Goal: Participate in discussion: Engage in conversation with other users on a specific topic

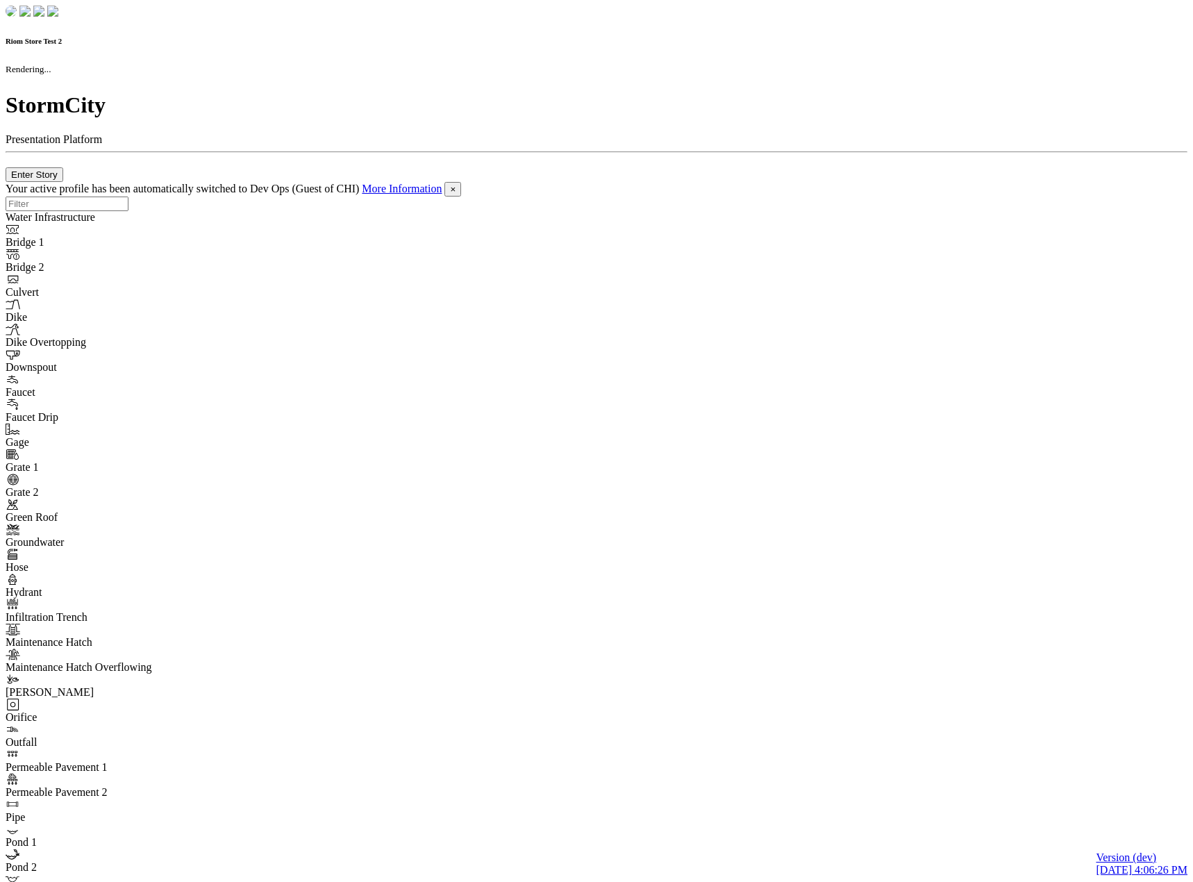
checkbox input "true"
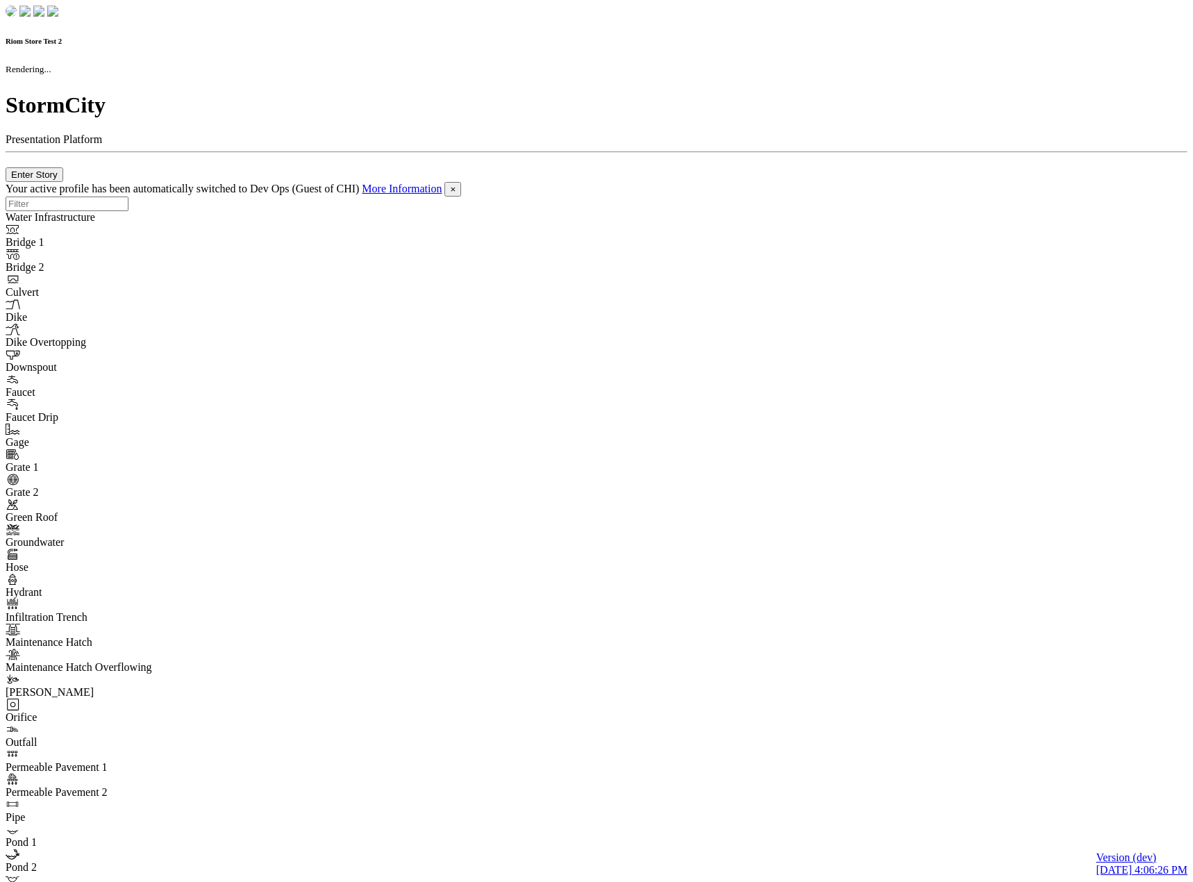
checkbox input "true"
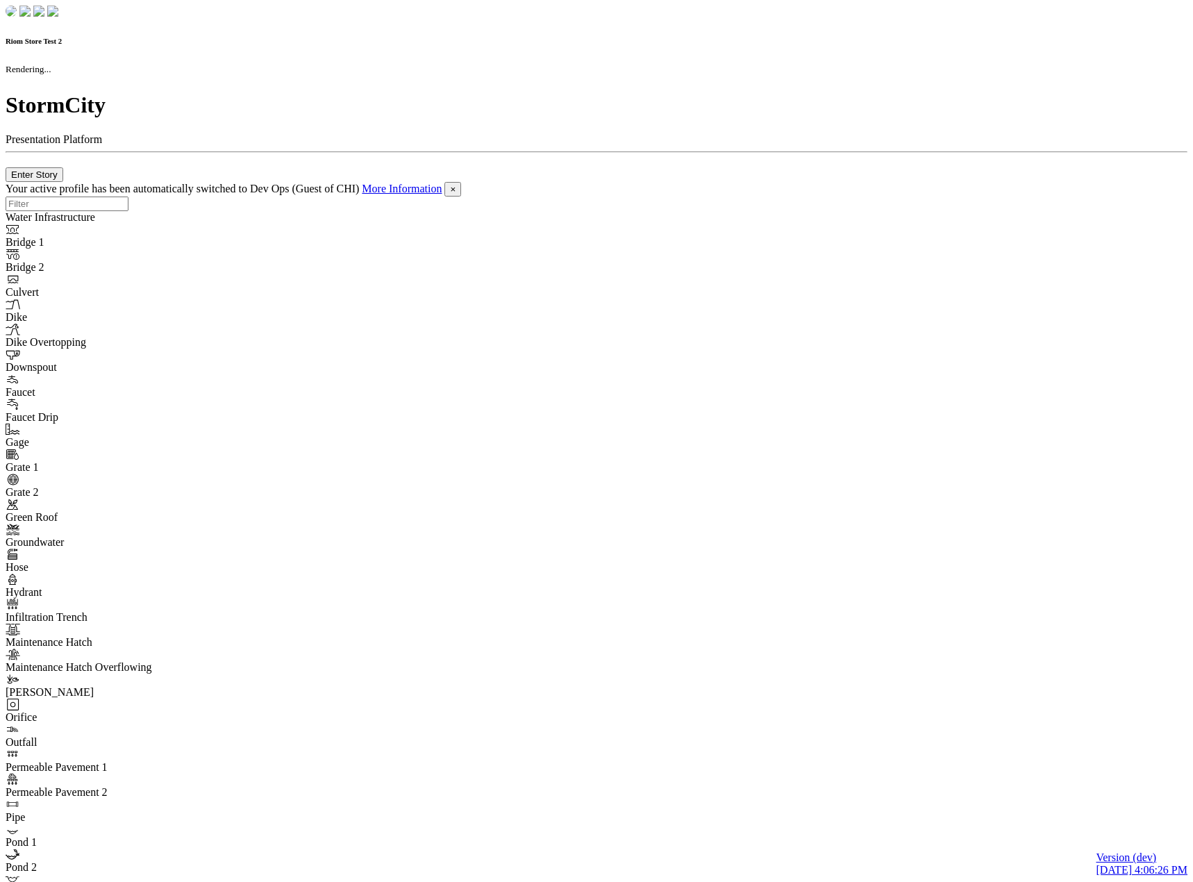
checkbox input "false"
checkbox input "true"
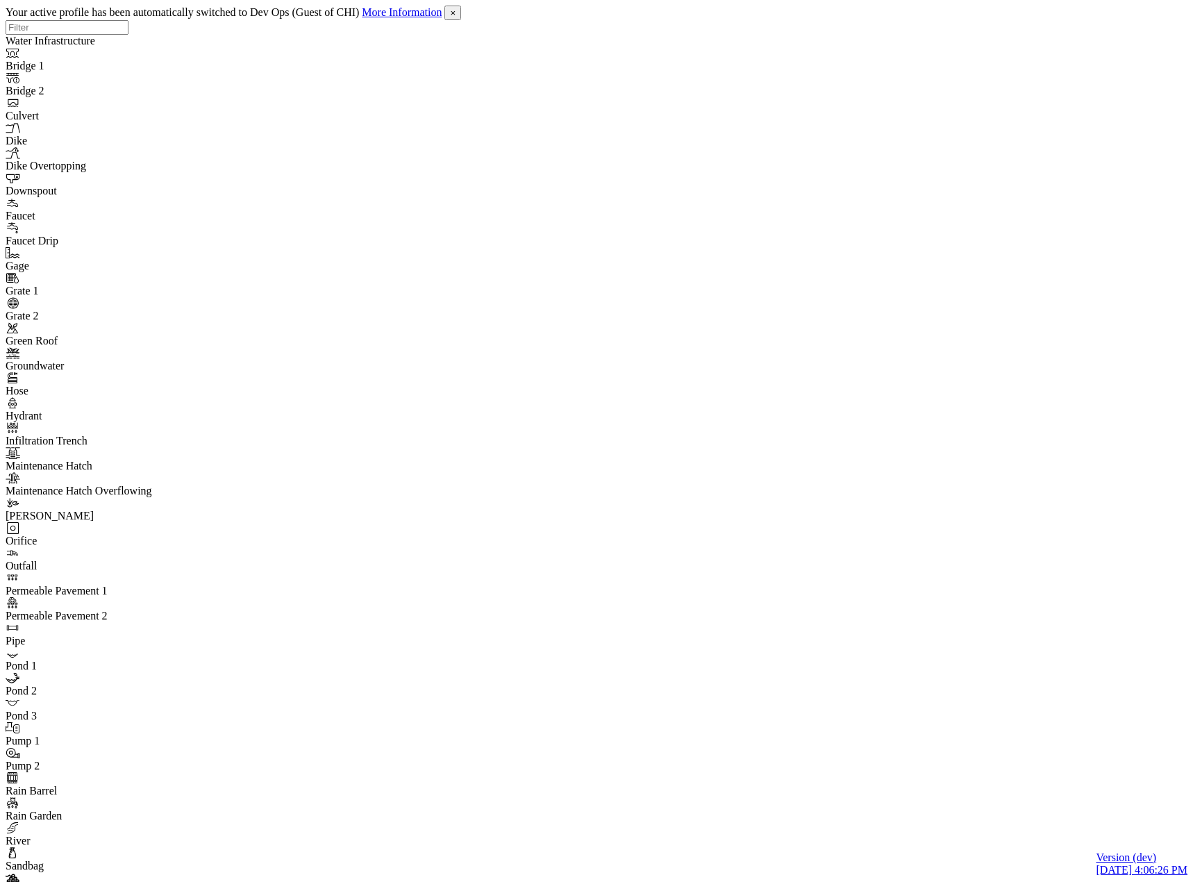
click at [672, 243] on div "JC" at bounding box center [602, 423] width 1193 height 846
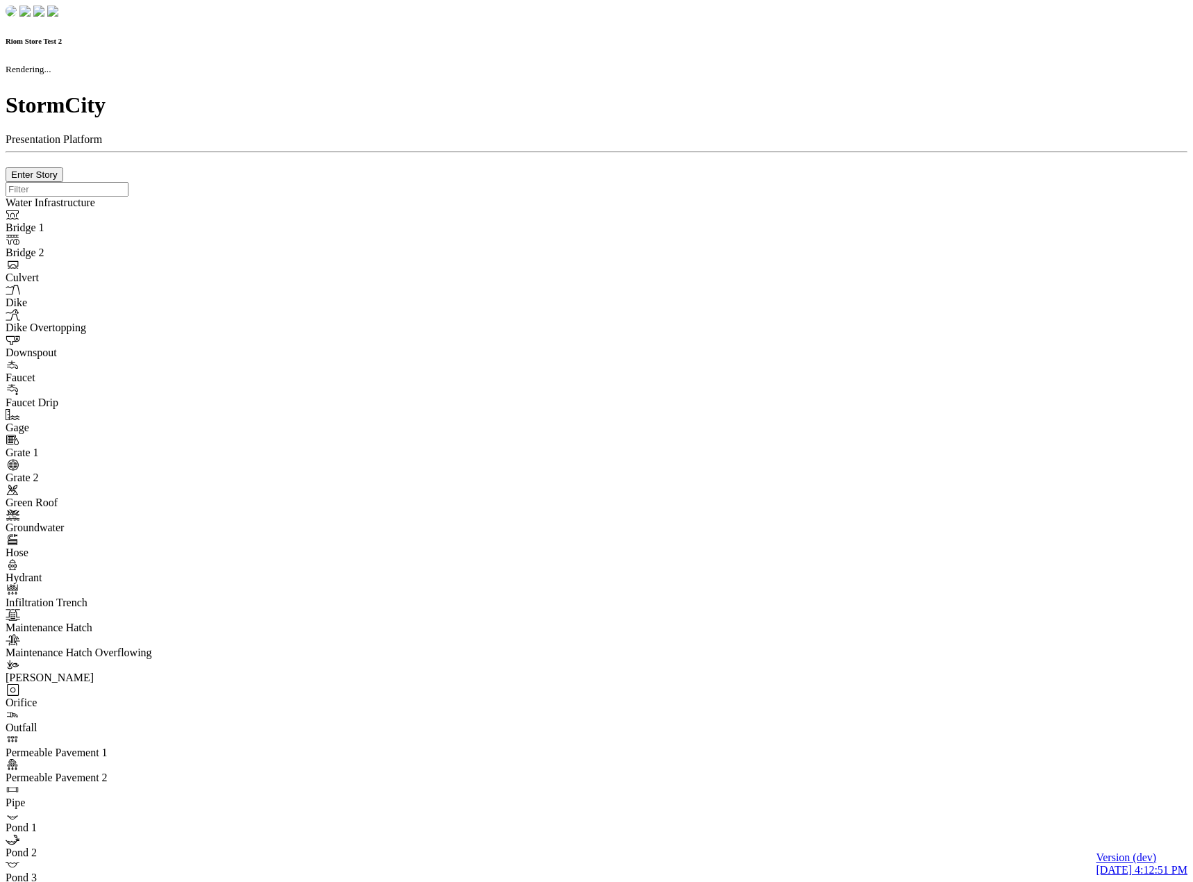
checkbox input "true"
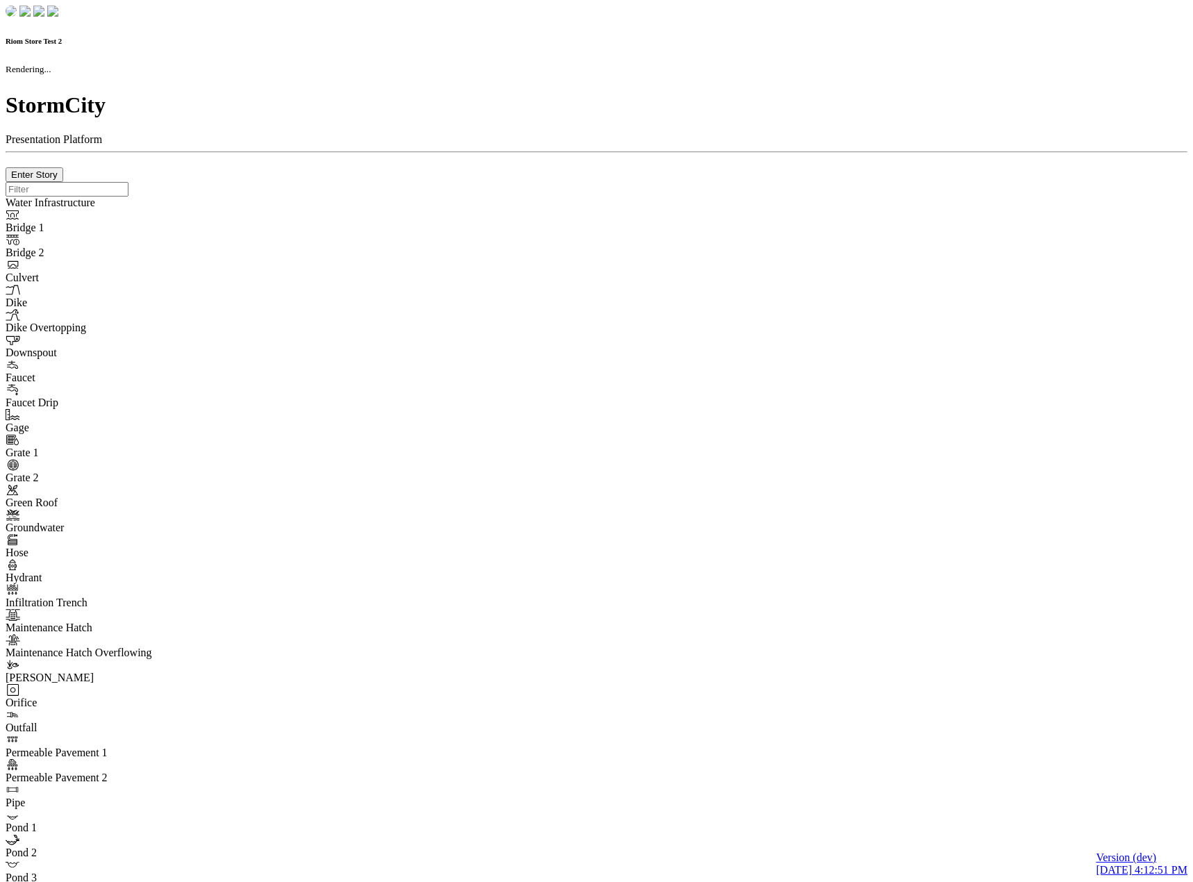
checkbox input "true"
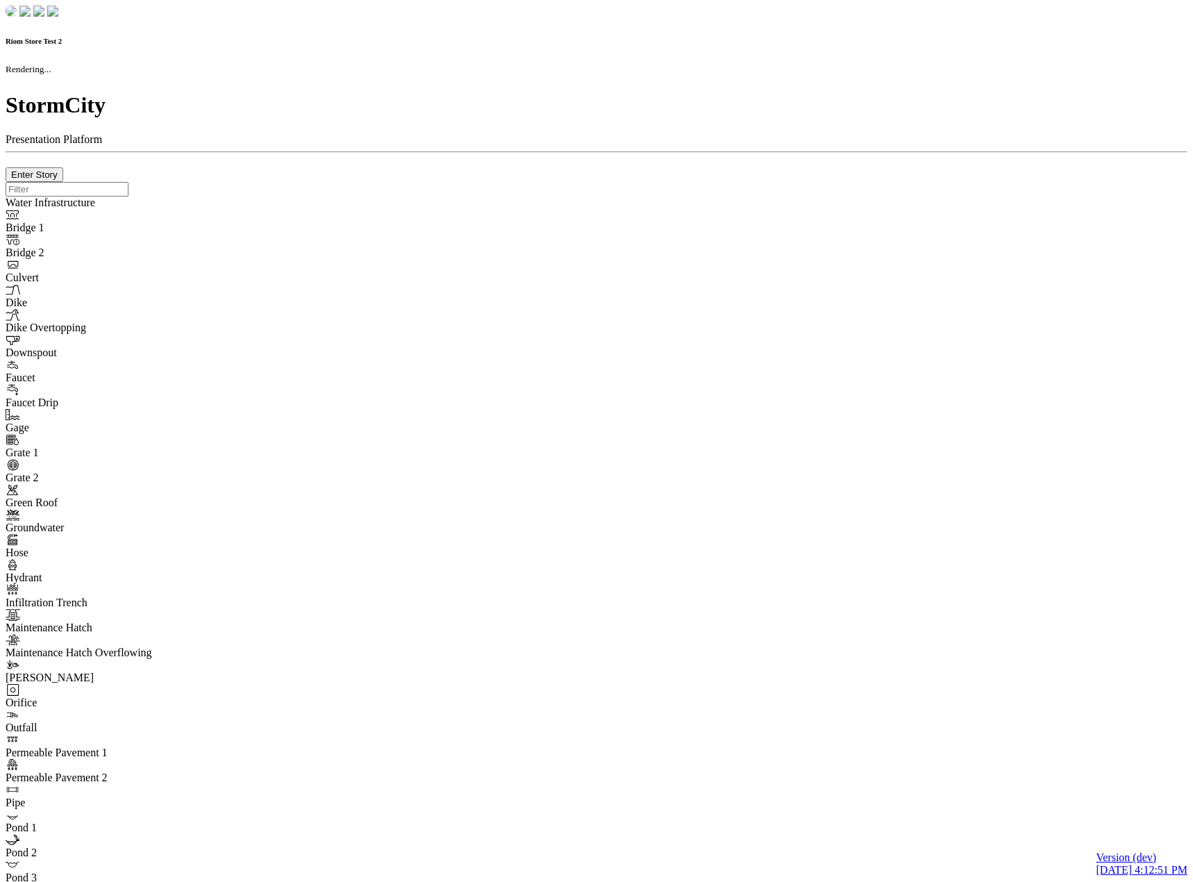
checkbox input "false"
checkbox input "true"
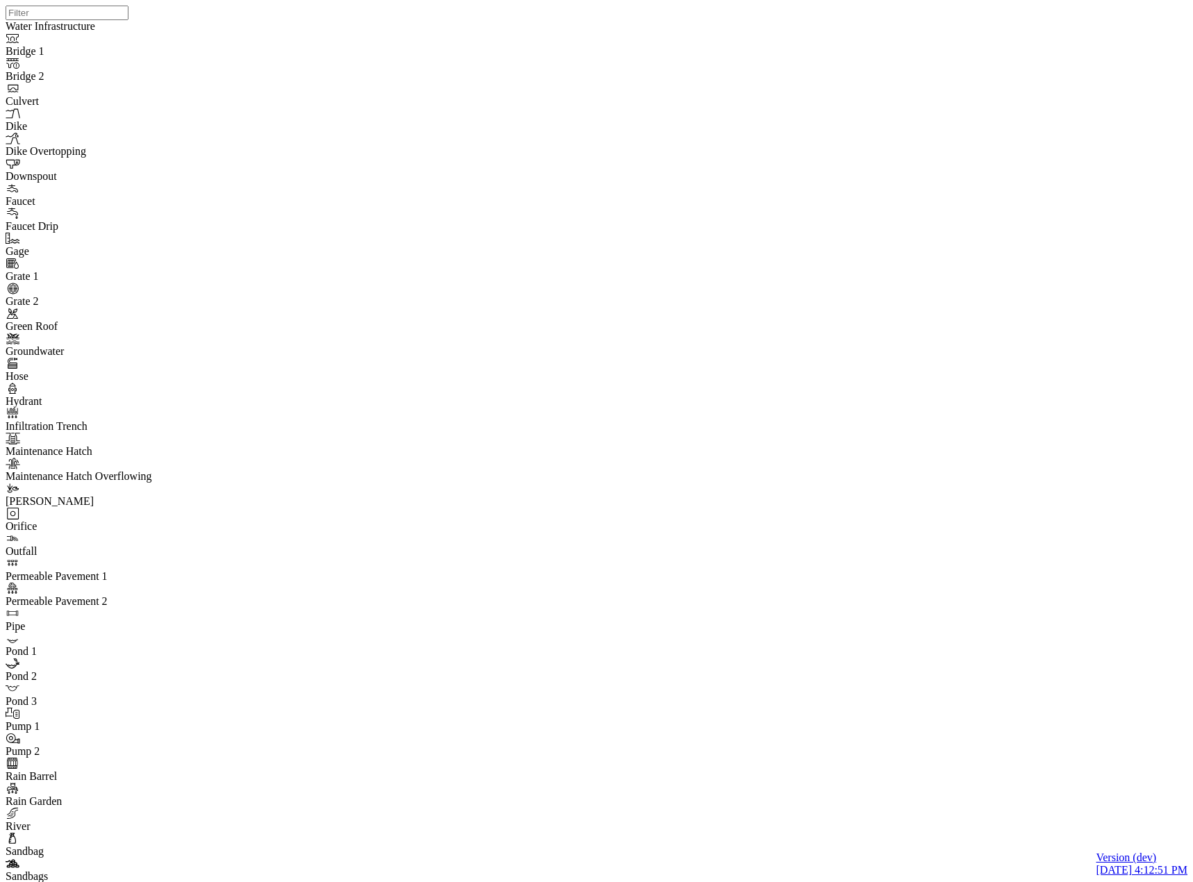
click at [647, 283] on div "JC" at bounding box center [602, 423] width 1193 height 846
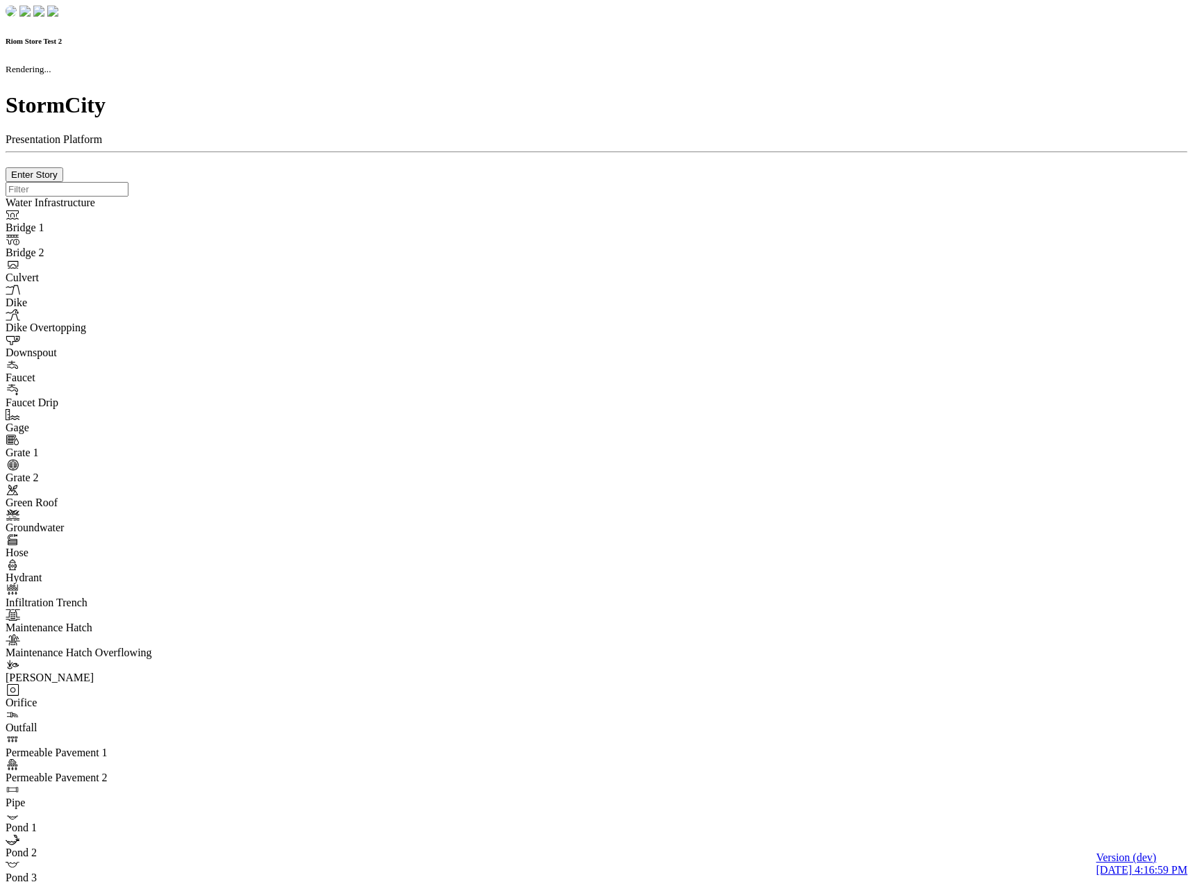
checkbox input "true"
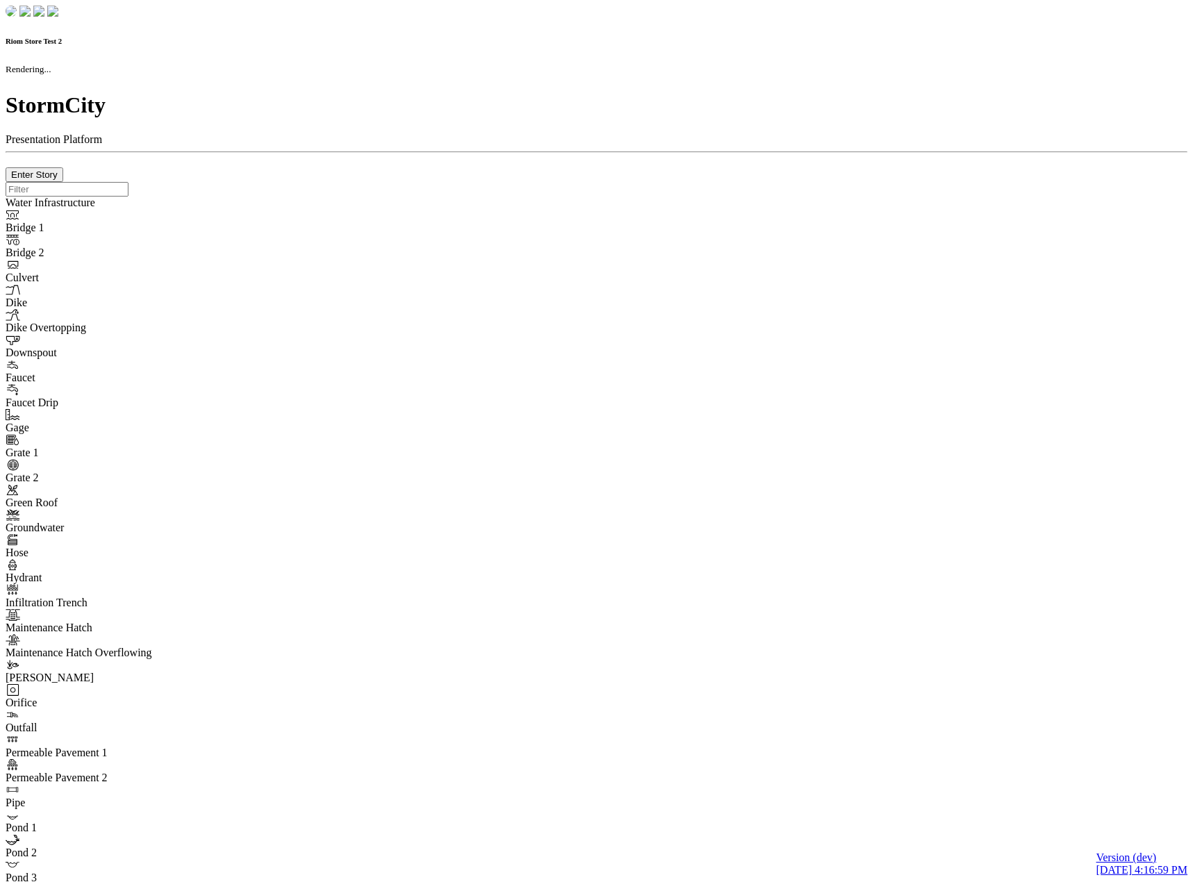
checkbox input "true"
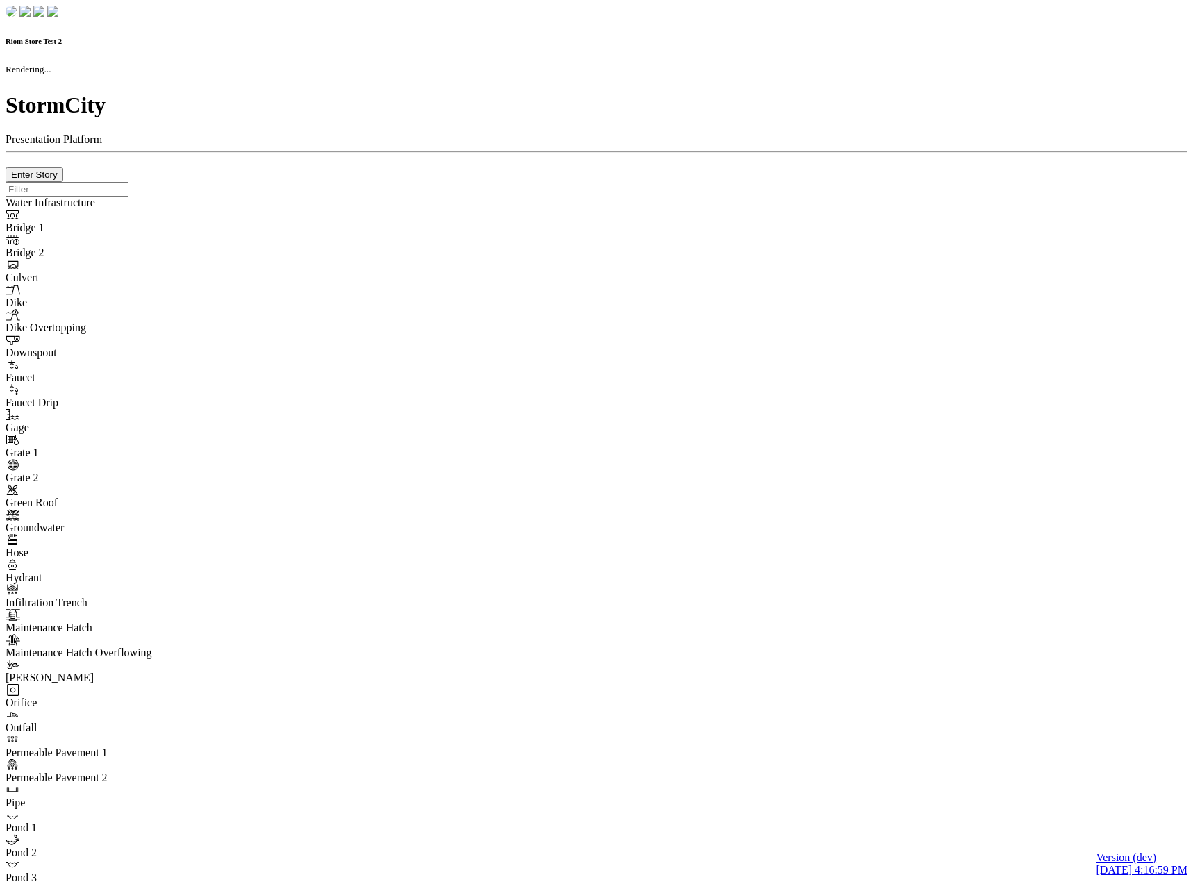
checkbox input "false"
checkbox input "true"
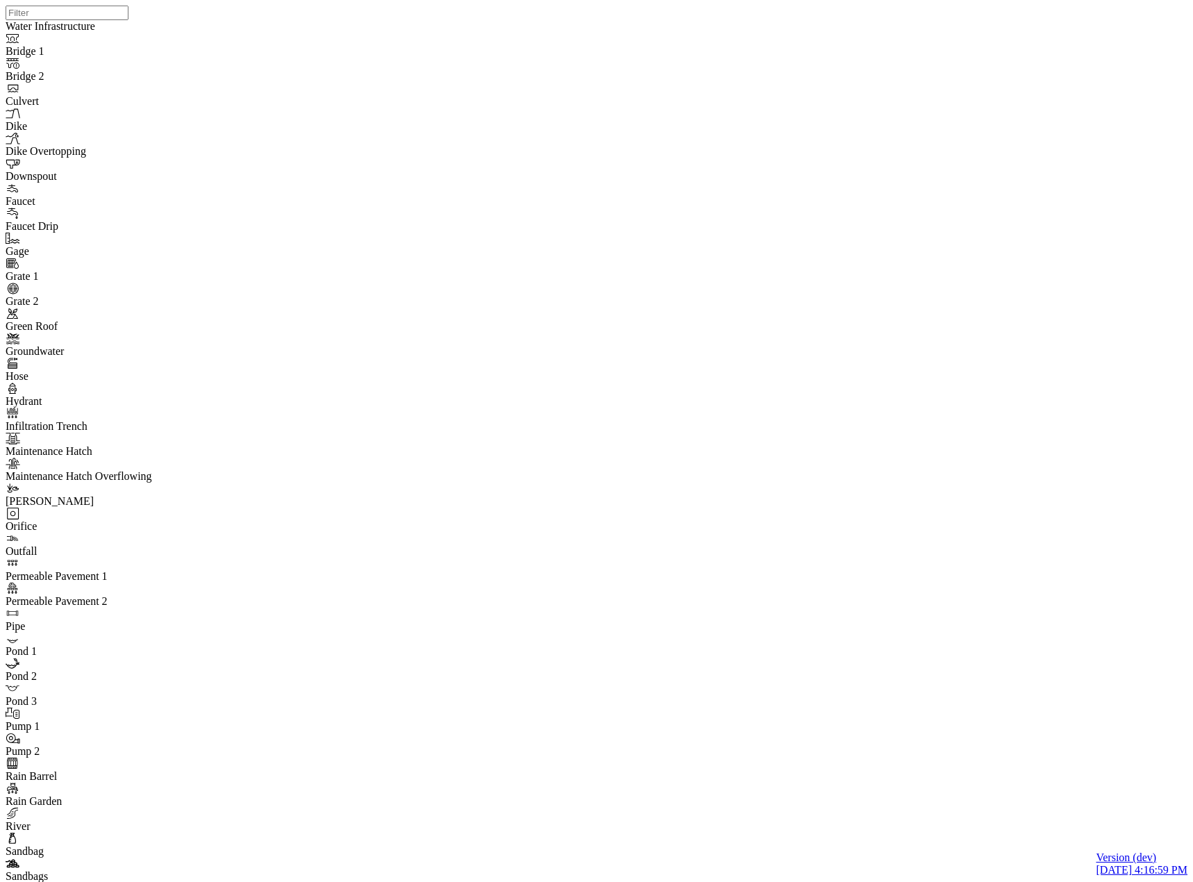
drag, startPoint x: 675, startPoint y: 110, endPoint x: 690, endPoint y: 107, distance: 15.5
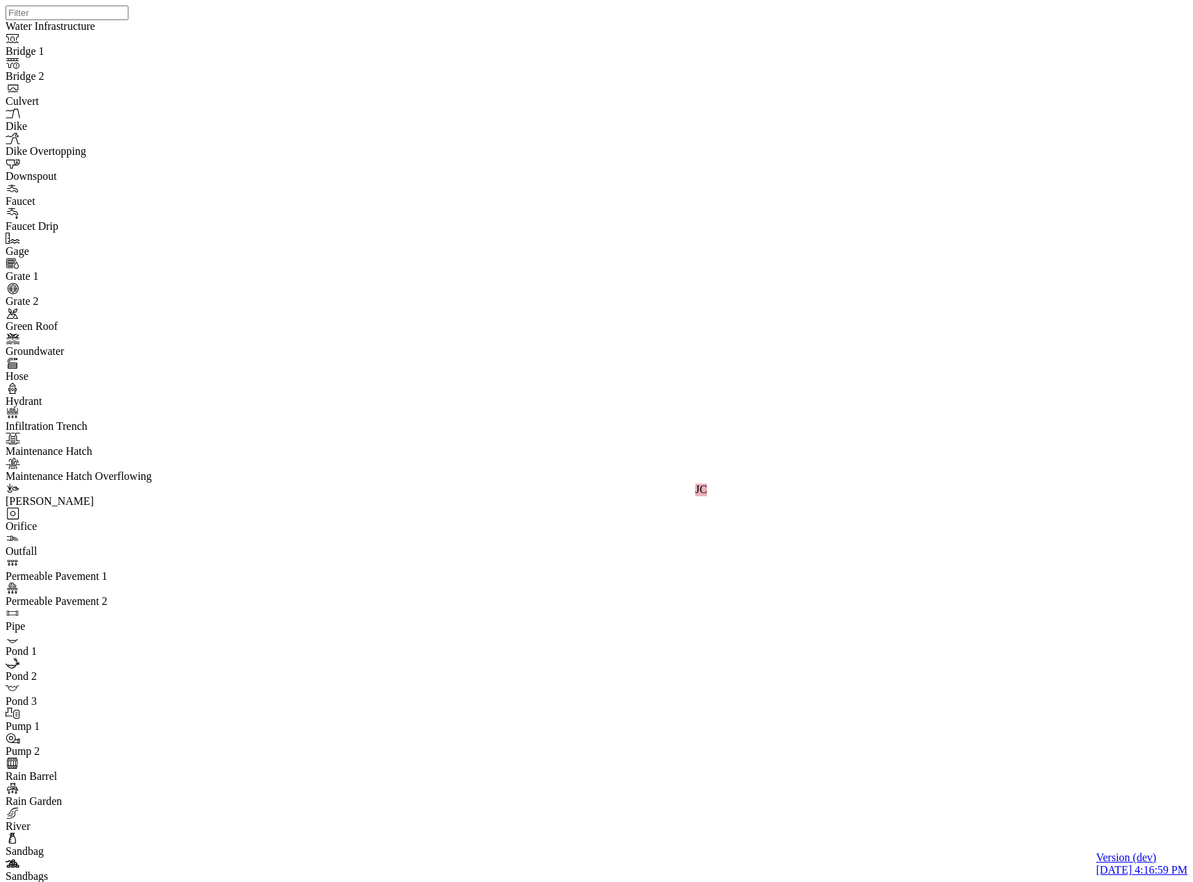
drag, startPoint x: 759, startPoint y: 442, endPoint x: 734, endPoint y: 465, distance: 34.4
click at [759, 442] on div "JC" at bounding box center [602, 423] width 1193 height 846
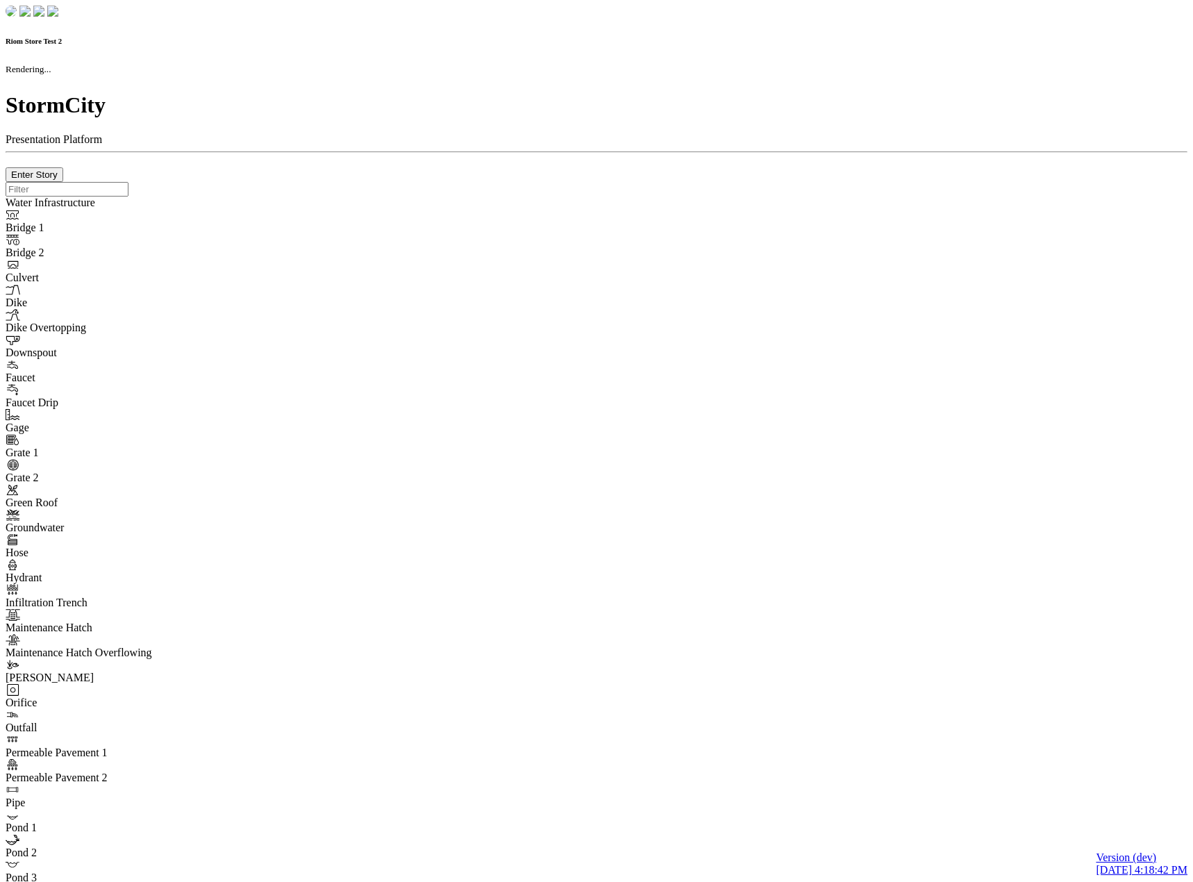
checkbox input "true"
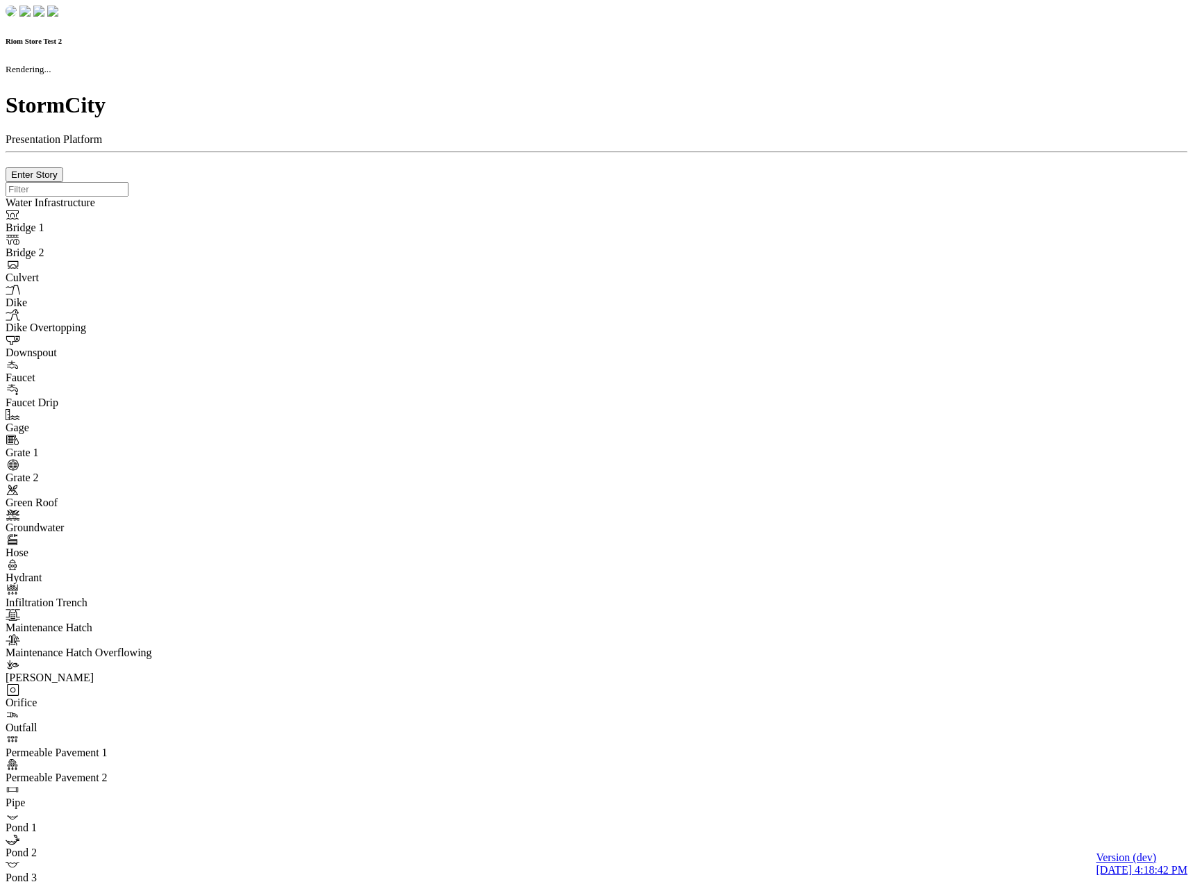
checkbox input "true"
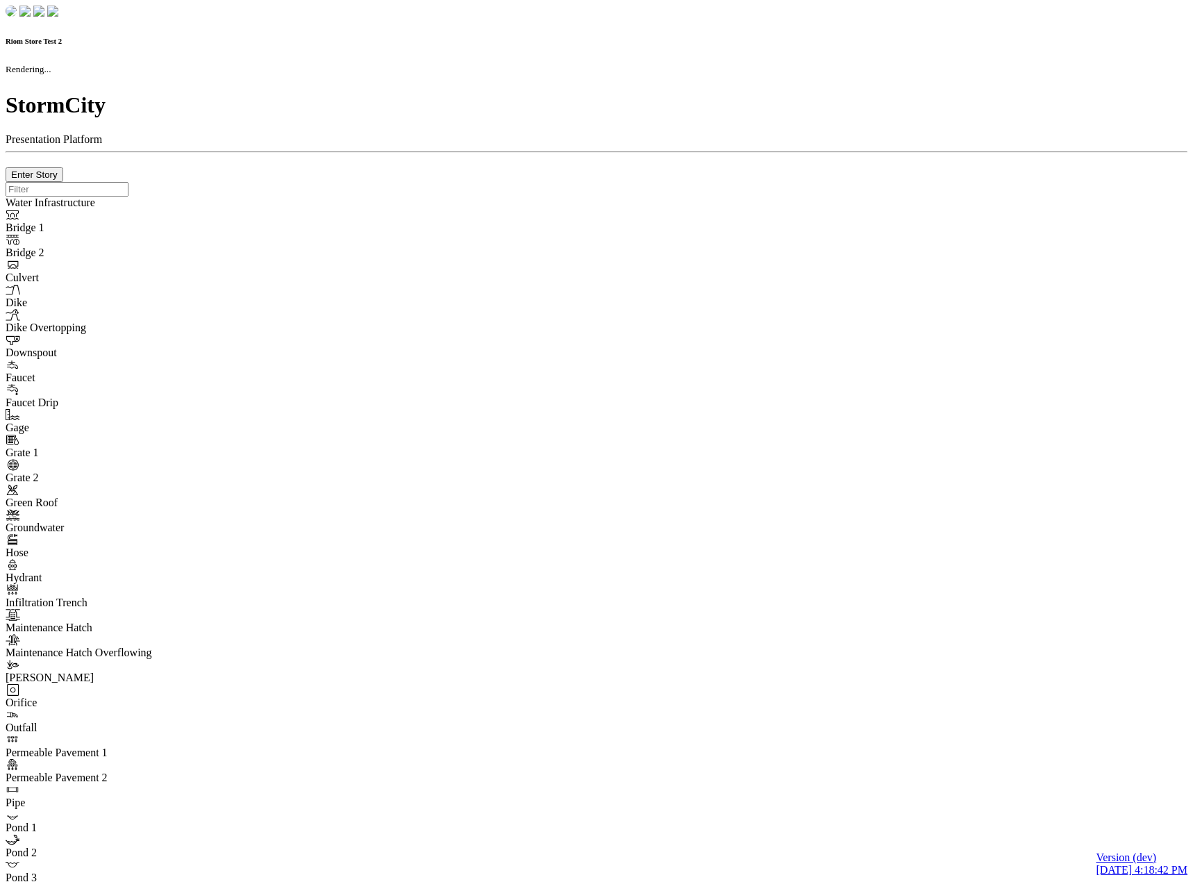
checkbox input "false"
checkbox input "true"
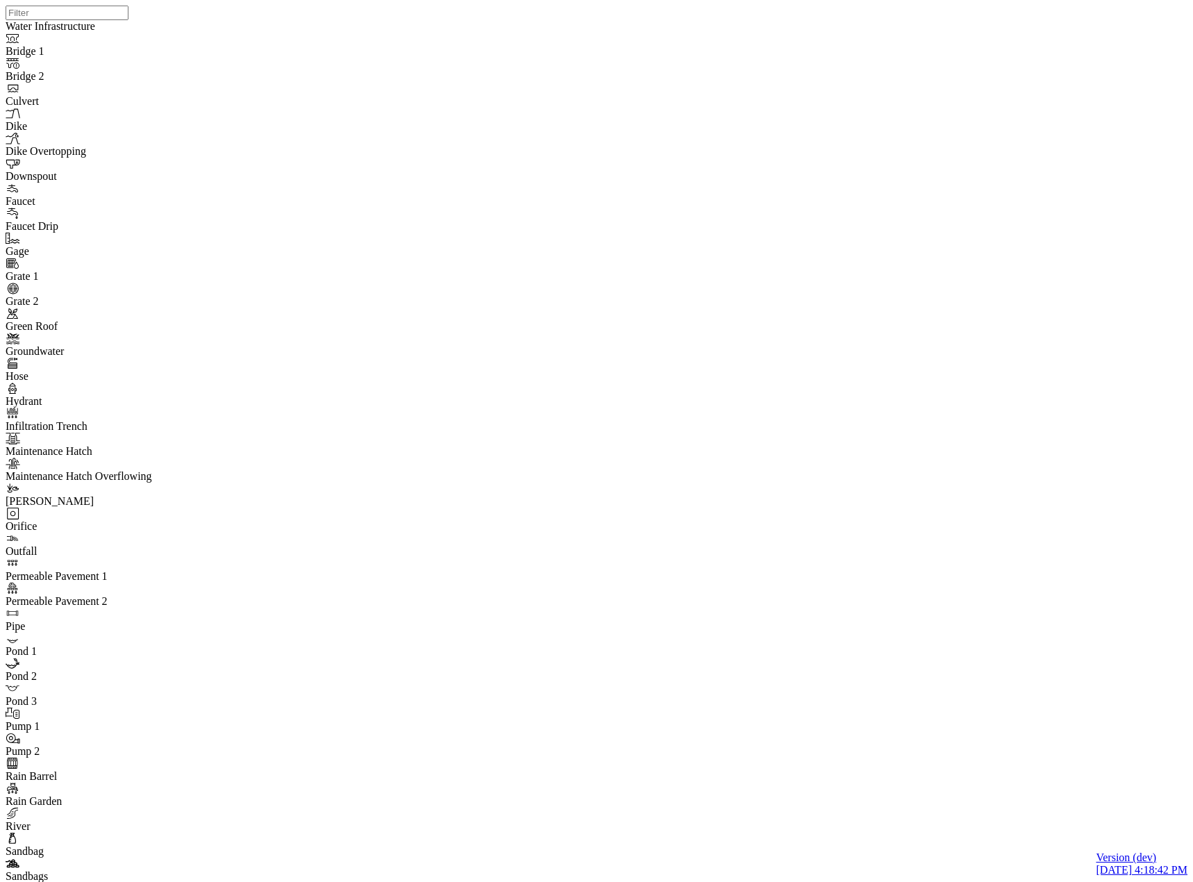
drag, startPoint x: 687, startPoint y: 355, endPoint x: 687, endPoint y: 379, distance: 23.6
click at [687, 355] on div "JC" at bounding box center [602, 423] width 1193 height 846
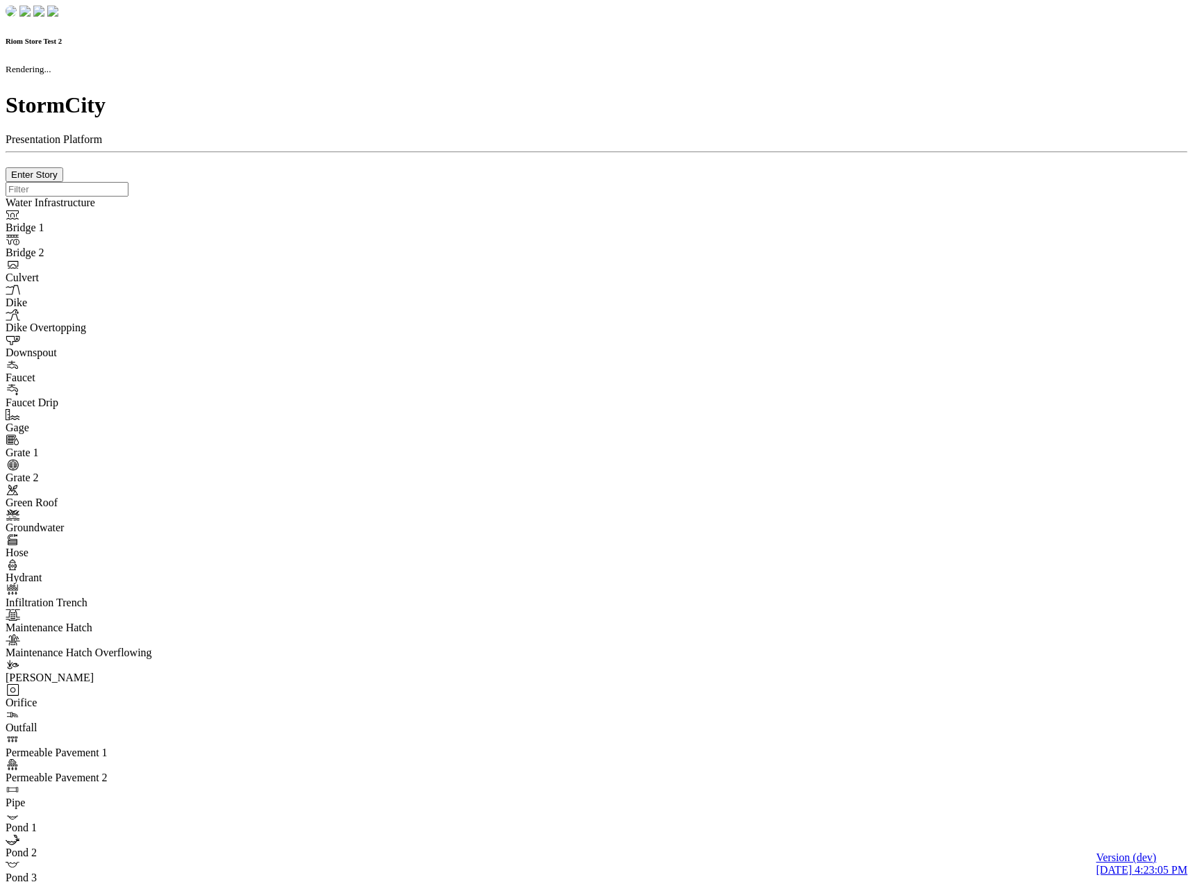
checkbox input "true"
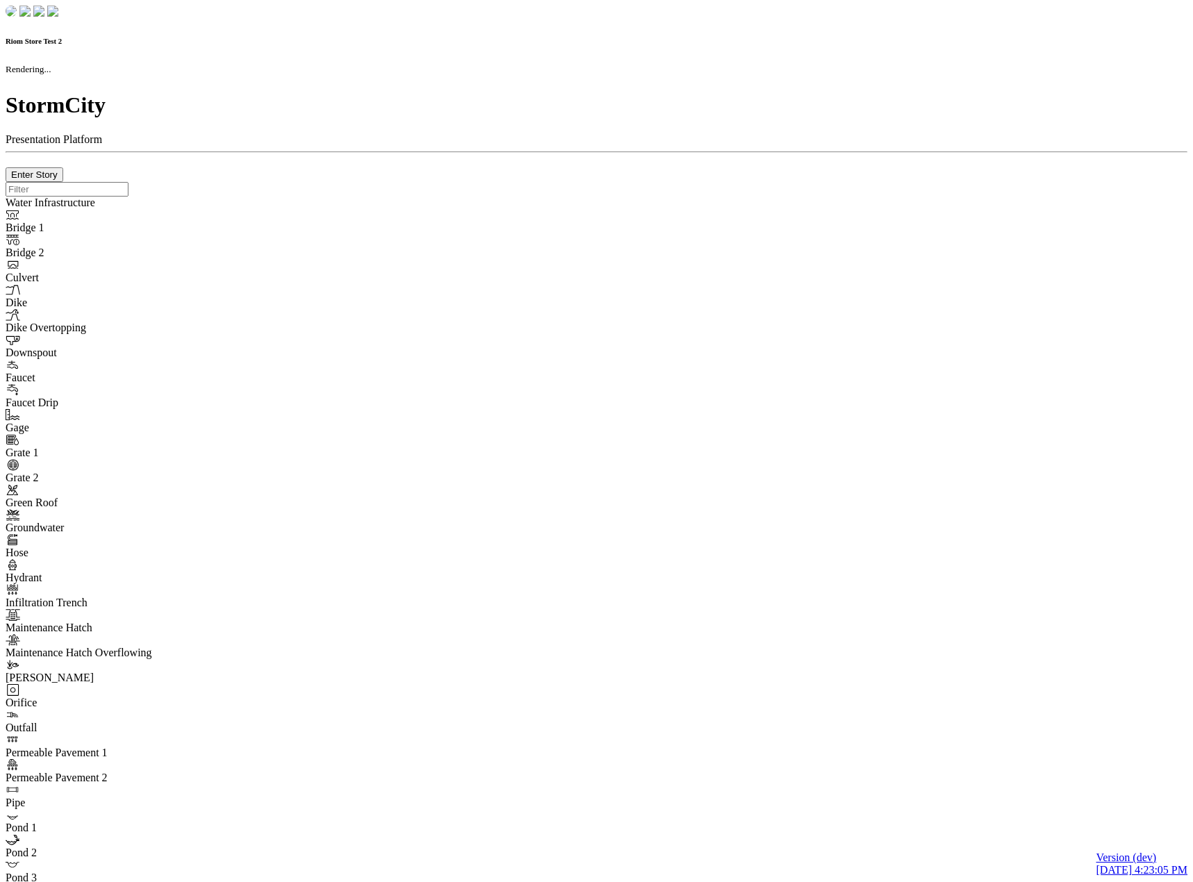
checkbox input "true"
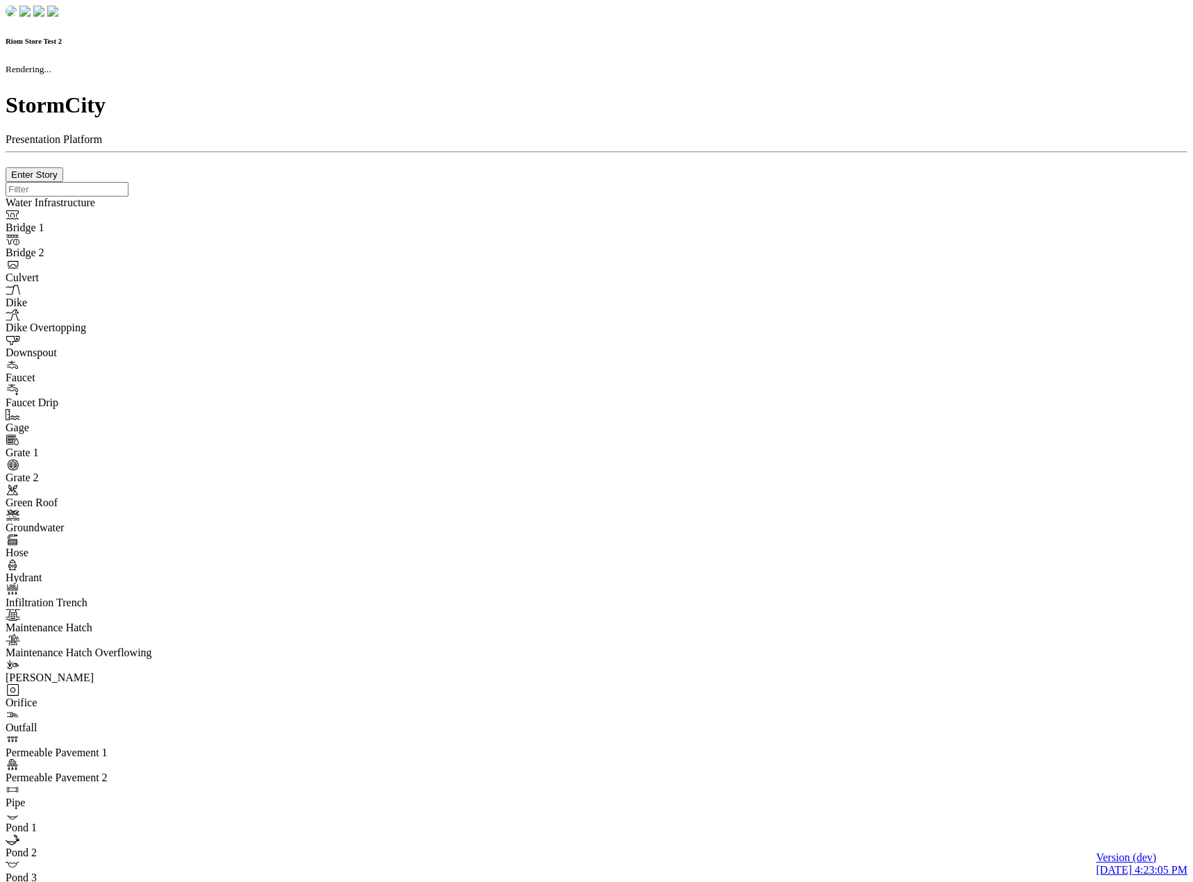
checkbox input "false"
checkbox input "true"
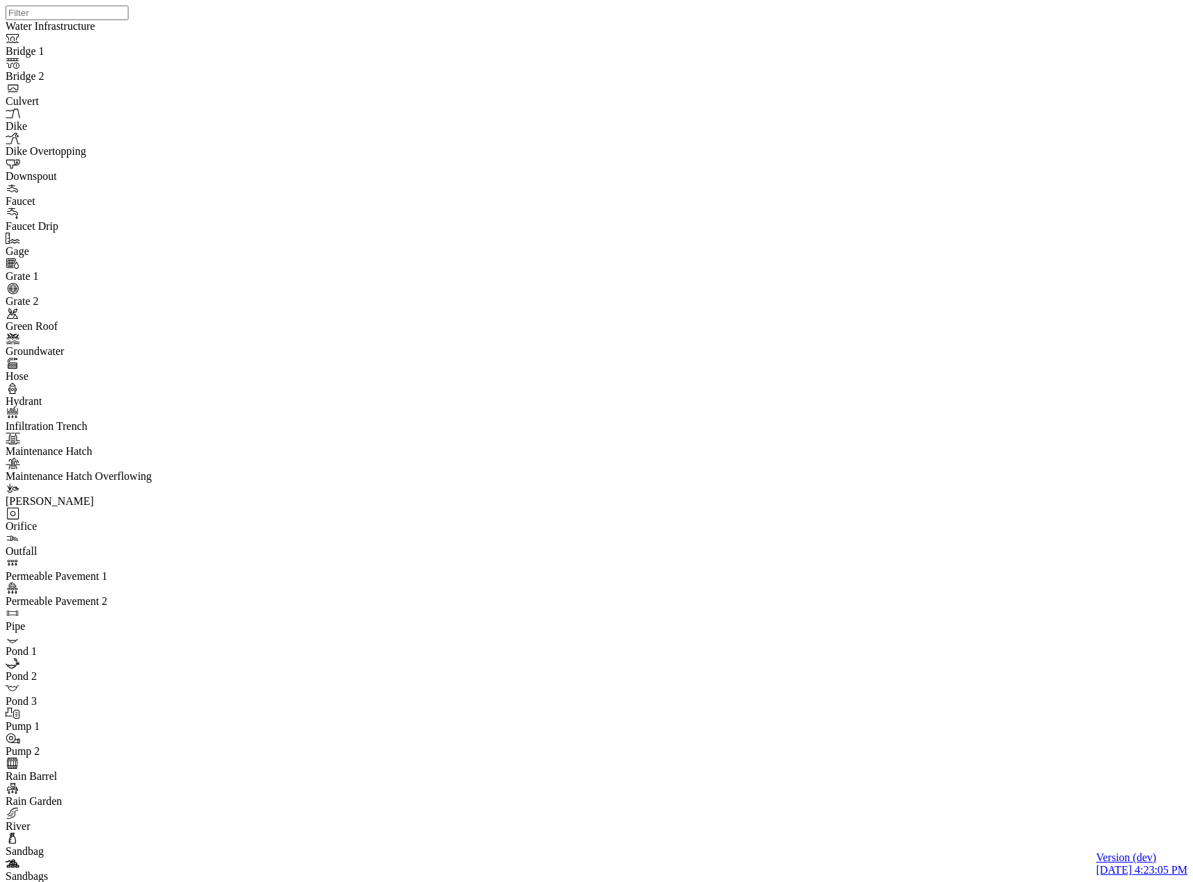
drag, startPoint x: 671, startPoint y: 101, endPoint x: 670, endPoint y: 263, distance: 161.8
click at [654, 283] on div "JC" at bounding box center [602, 423] width 1193 height 846
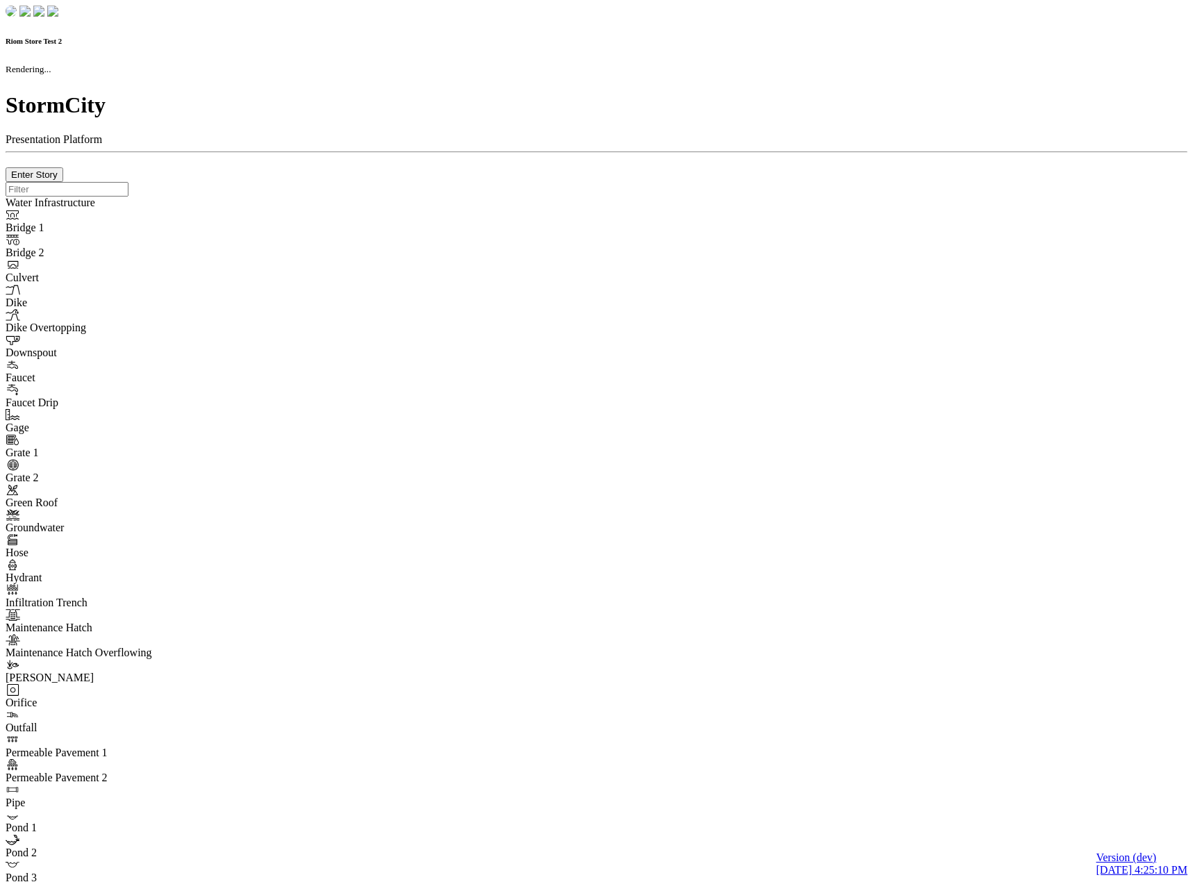
checkbox input "true"
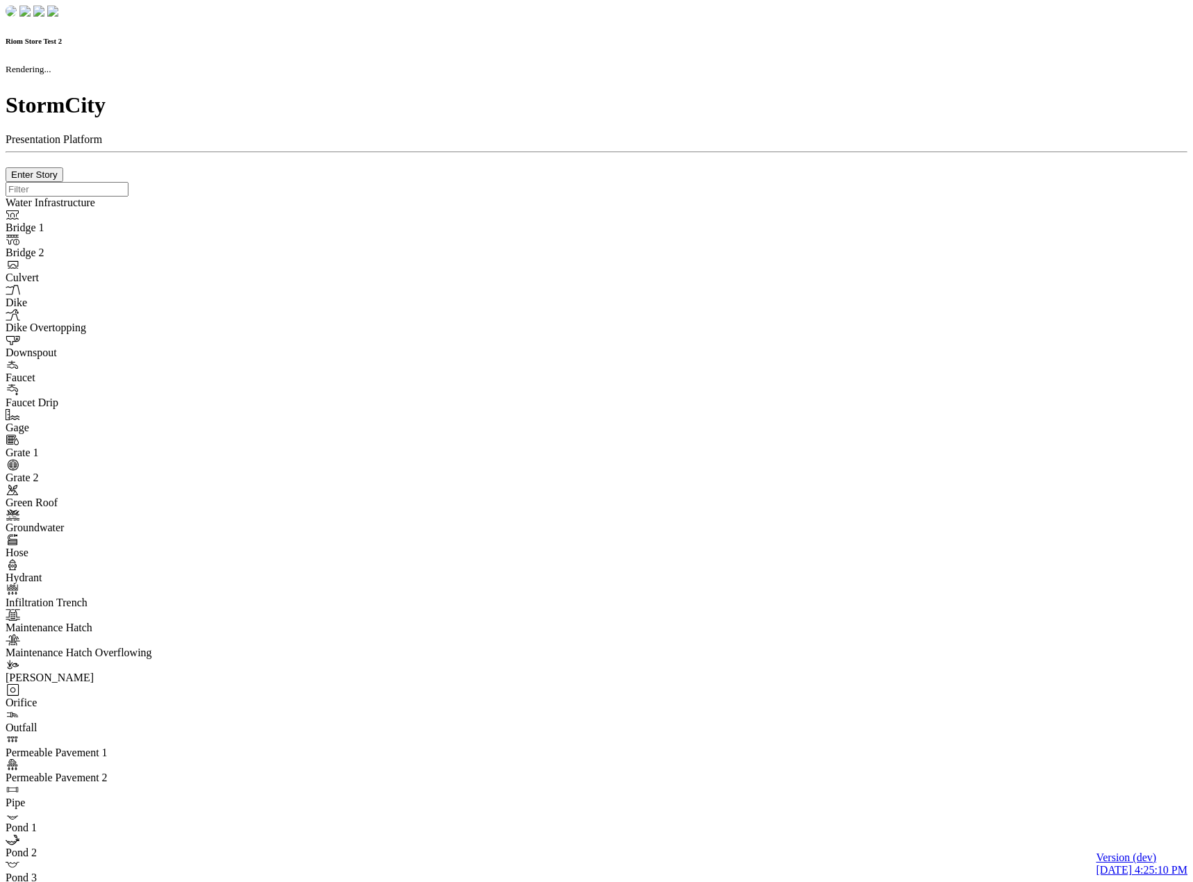
checkbox input "true"
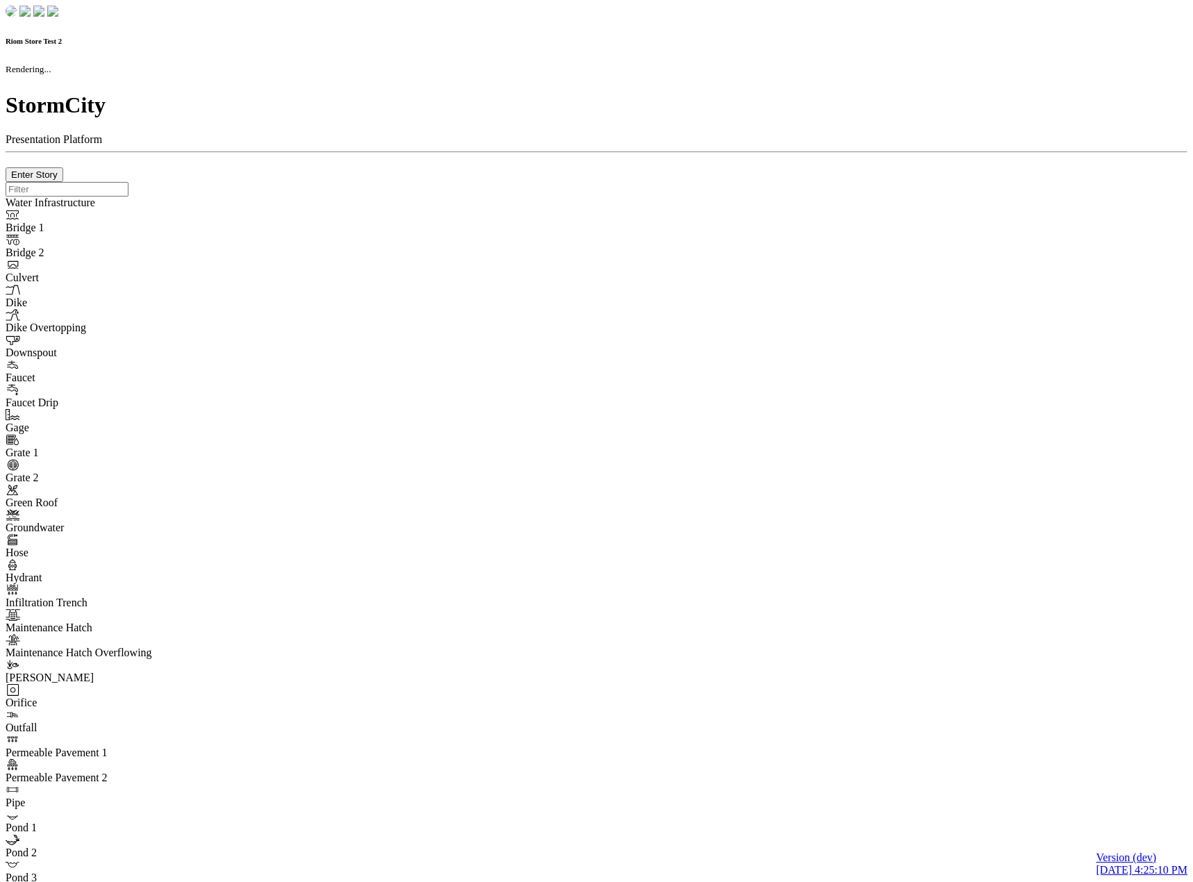
checkbox input "false"
checkbox input "true"
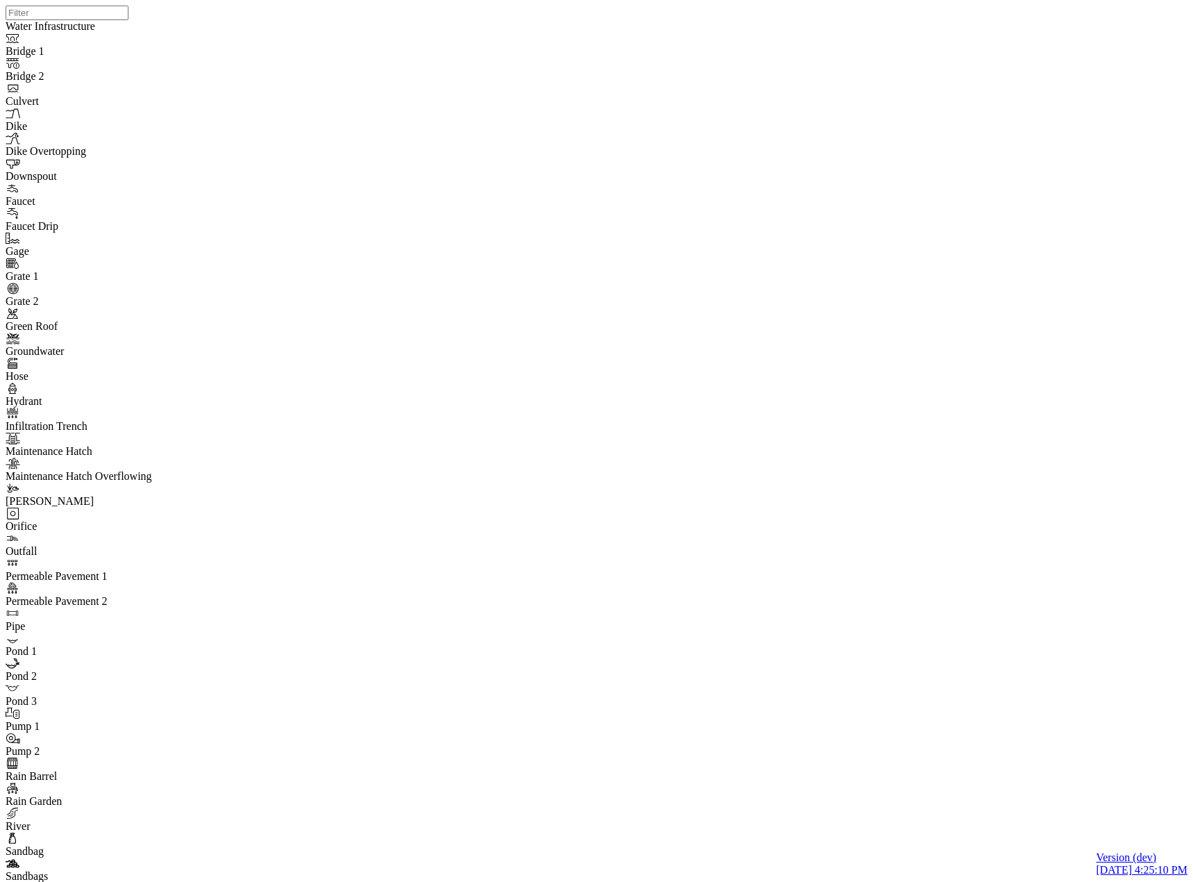
click at [635, 353] on div "JC" at bounding box center [602, 423] width 1193 height 846
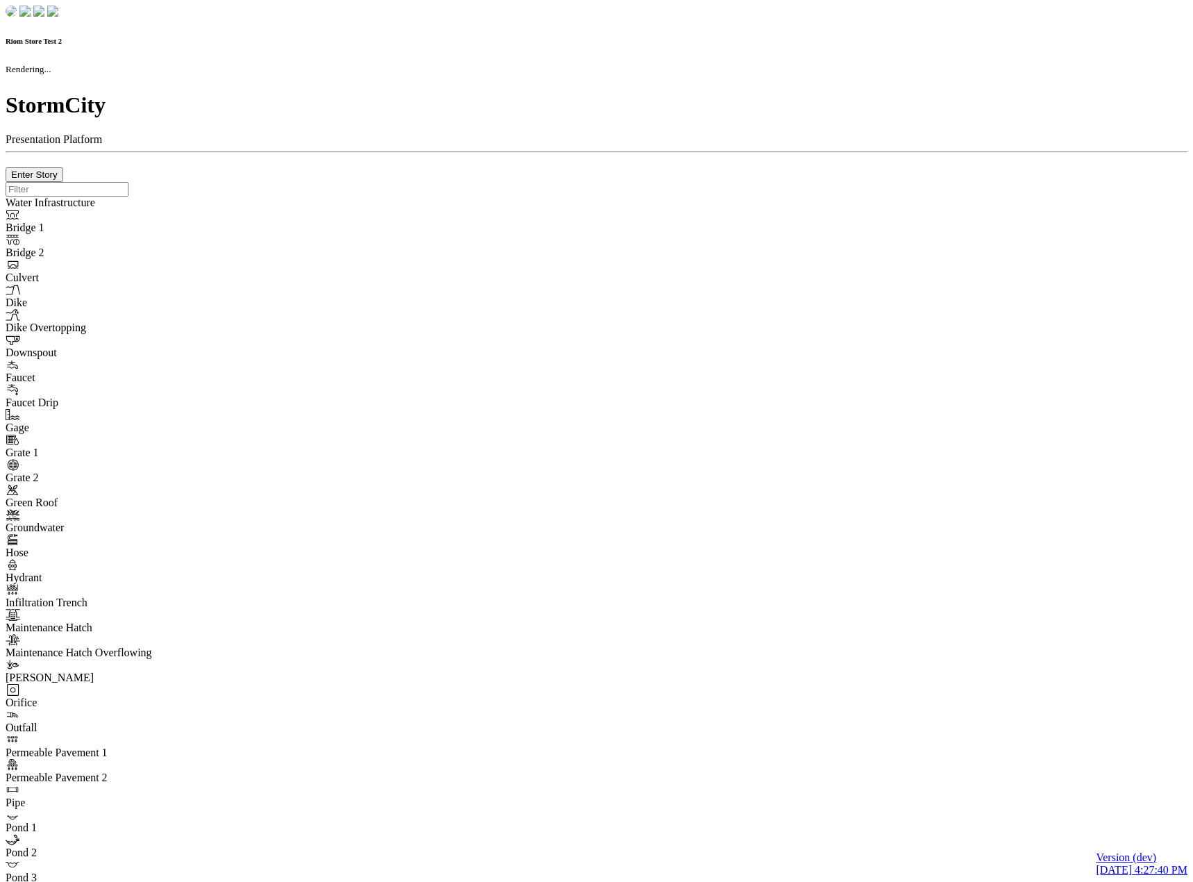
checkbox input "true"
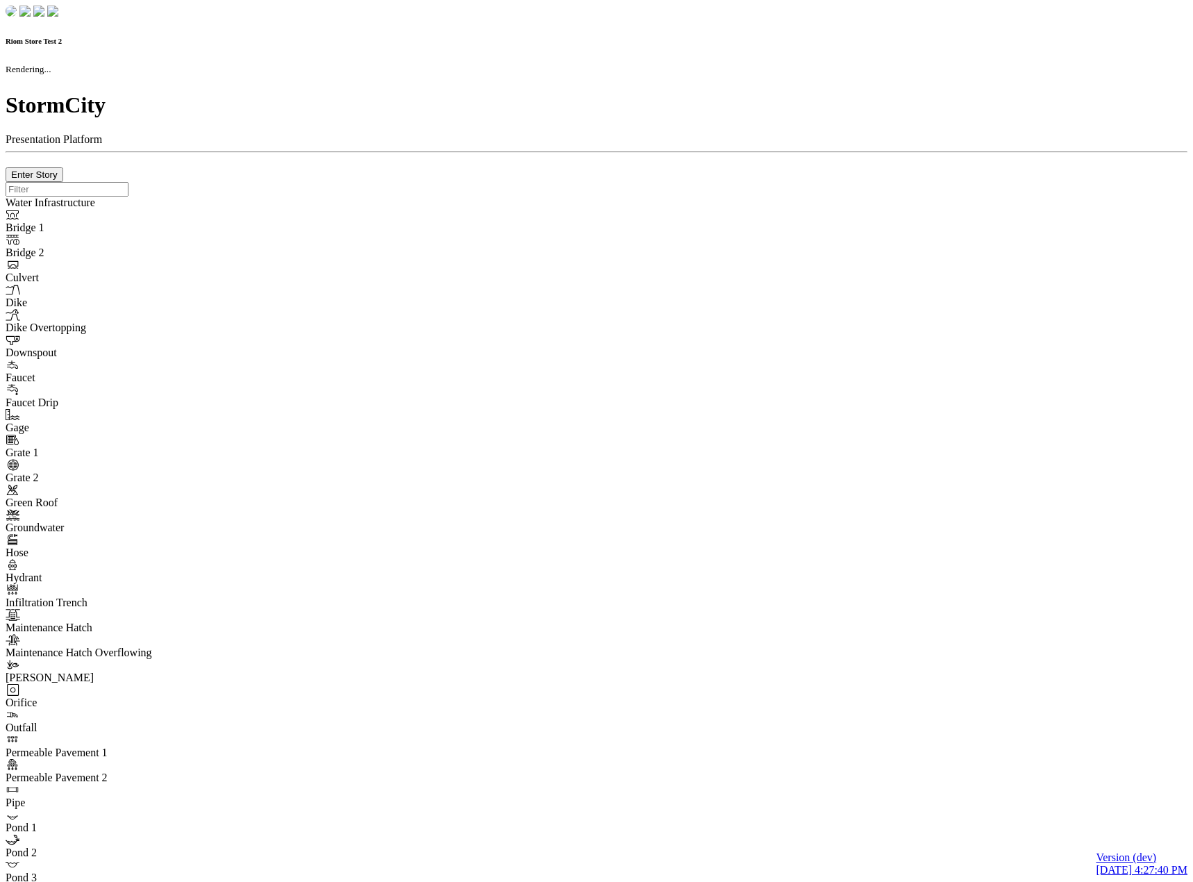
checkbox input "true"
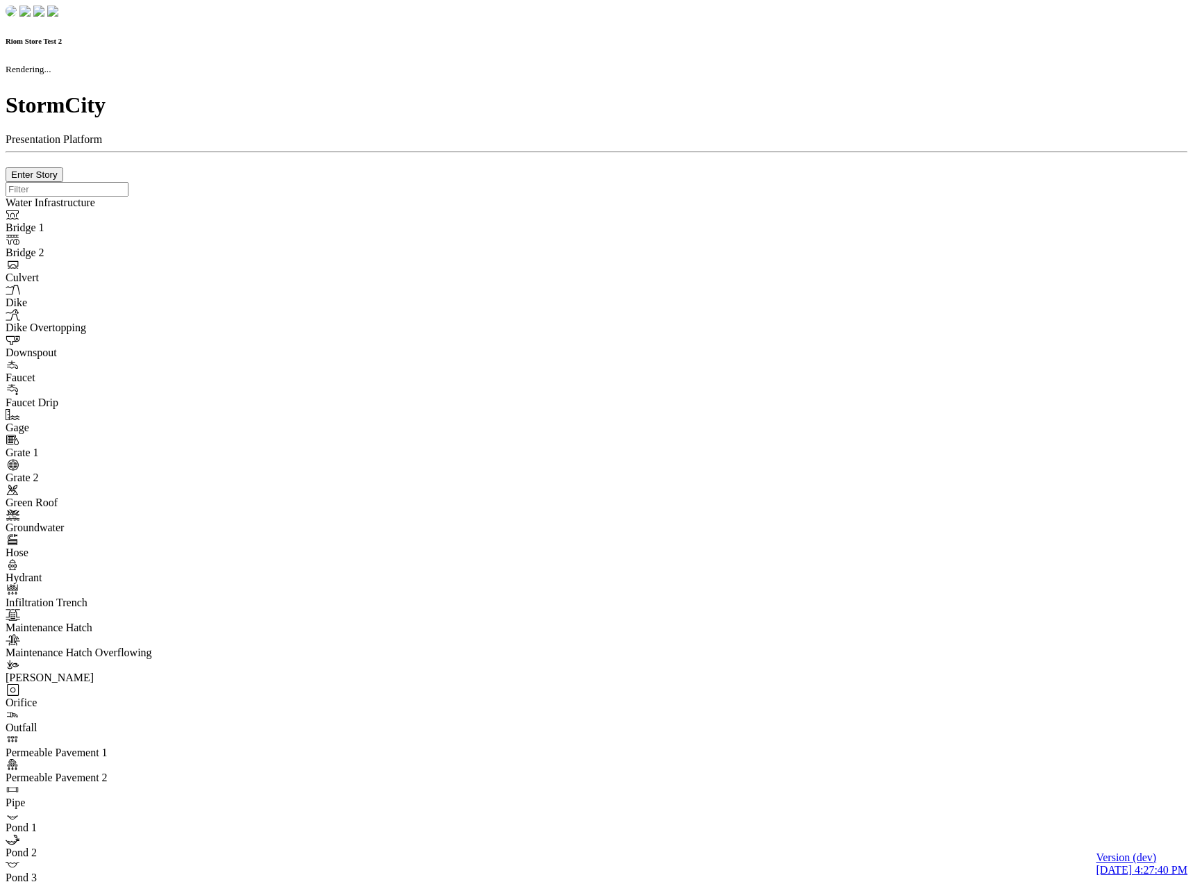
checkbox input "false"
checkbox input "true"
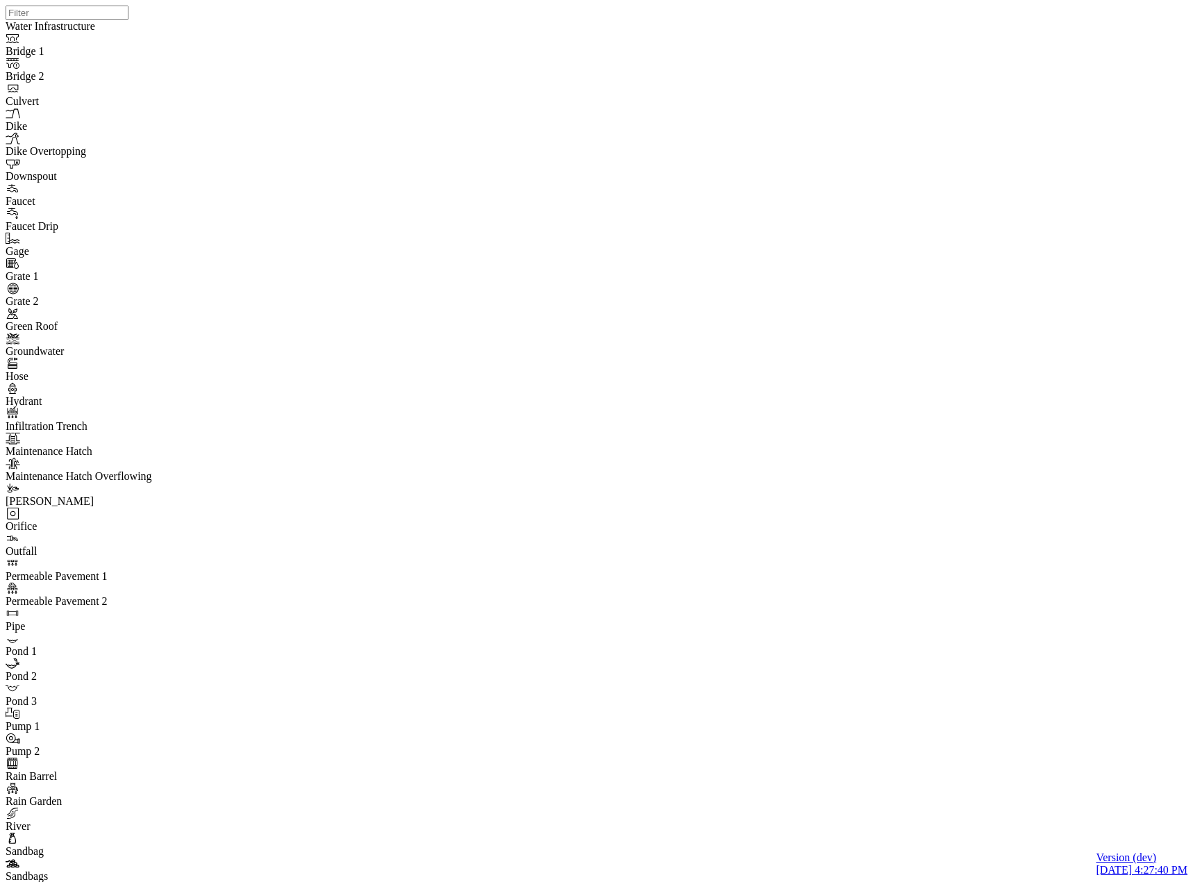
click at [16, 216] on div at bounding box center [602, 423] width 1193 height 846
click at [682, 289] on div "JC" at bounding box center [602, 423] width 1193 height 846
click at [610, 274] on div "JC" at bounding box center [602, 423] width 1193 height 846
